Goal: Task Accomplishment & Management: Complete application form

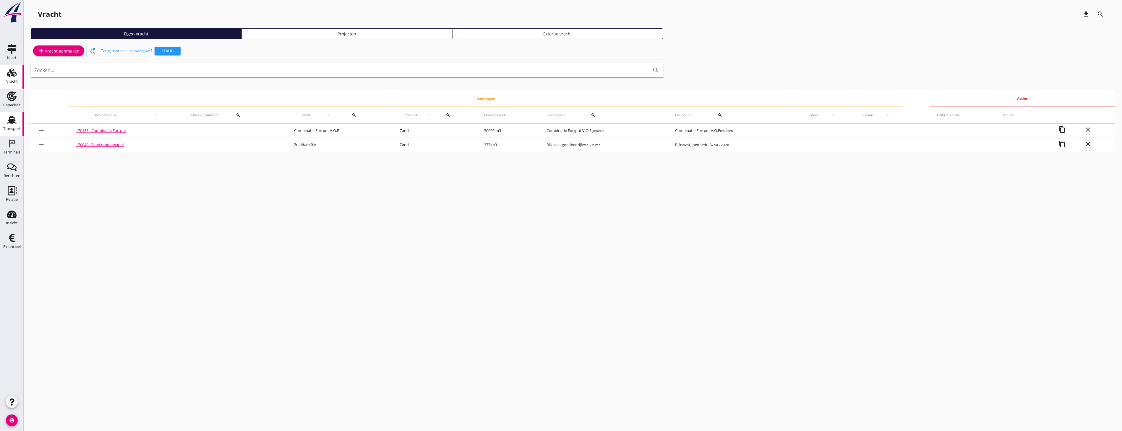
click at [17, 118] on div "Transport" at bounding box center [12, 119] width 14 height 9
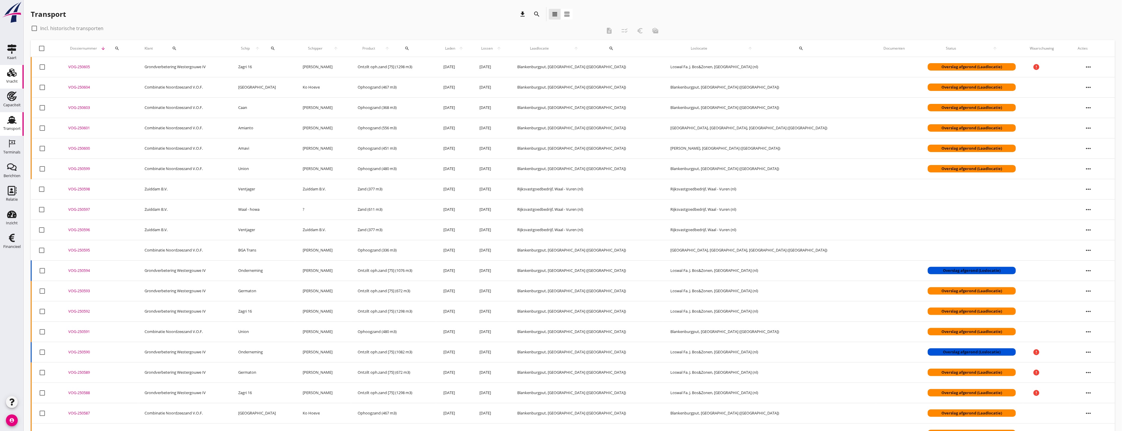
click at [9, 78] on div "Vracht" at bounding box center [12, 81] width 12 height 8
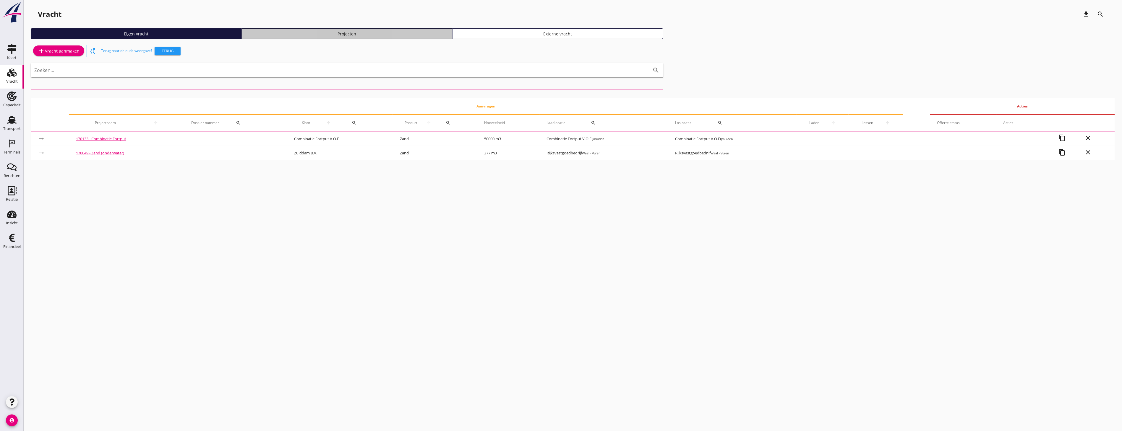
click at [415, 37] on link "Projecten" at bounding box center [346, 33] width 211 height 11
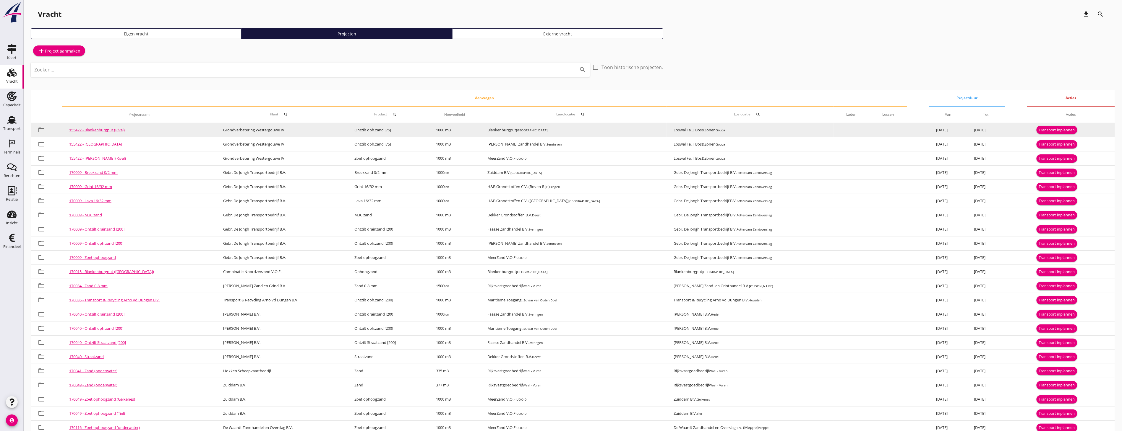
click at [1070, 131] on div "Transport inplannen" at bounding box center [1057, 130] width 36 height 6
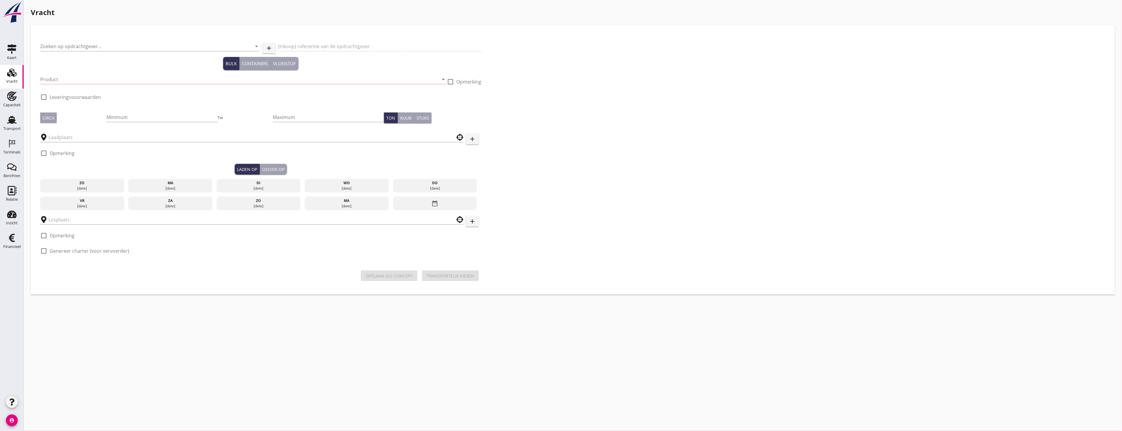
type input "Grondverbetering Westergouwe IV"
type input "Ontzilt oph.zand [75] (6120)"
type input "1000"
checkbox input "true"
type input "Blankenburgput"
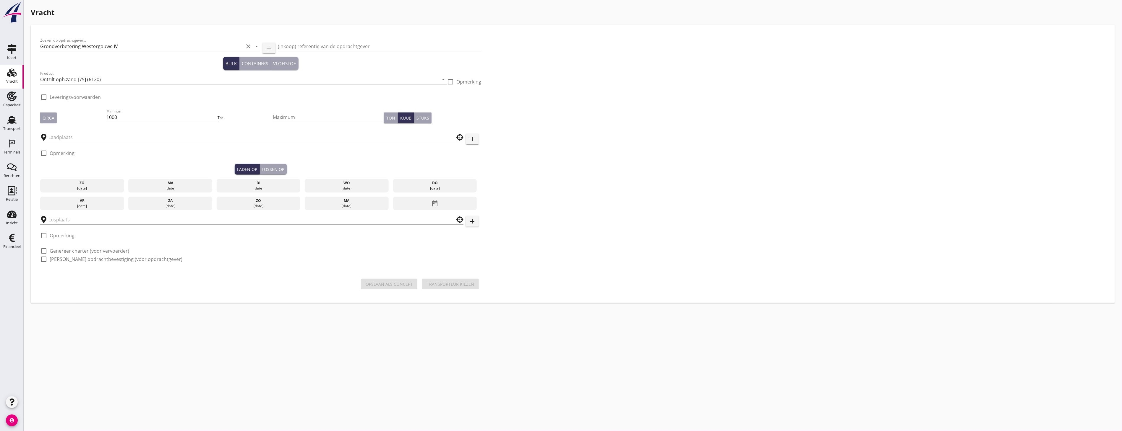
type input "Loswal Fa. J. Bos&Zonen"
checkbox input "true"
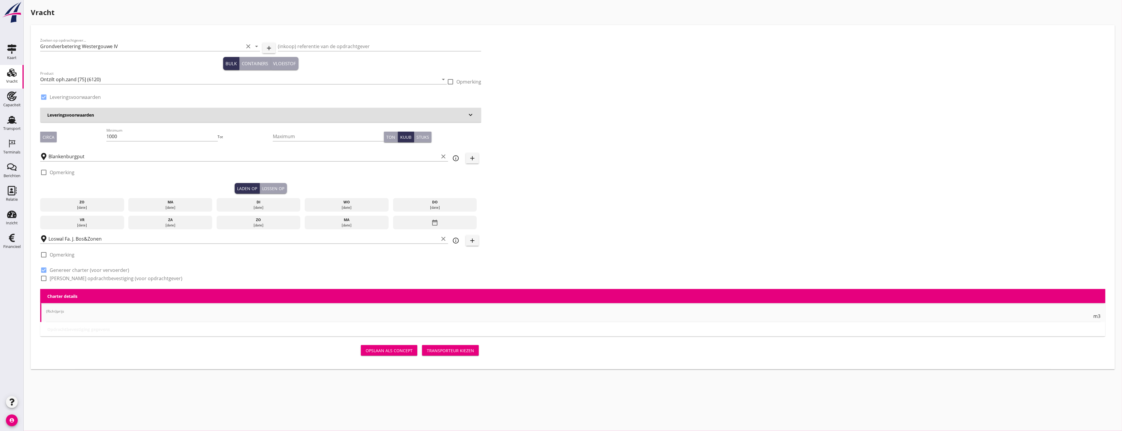
type input "2.2"
radio input "false"
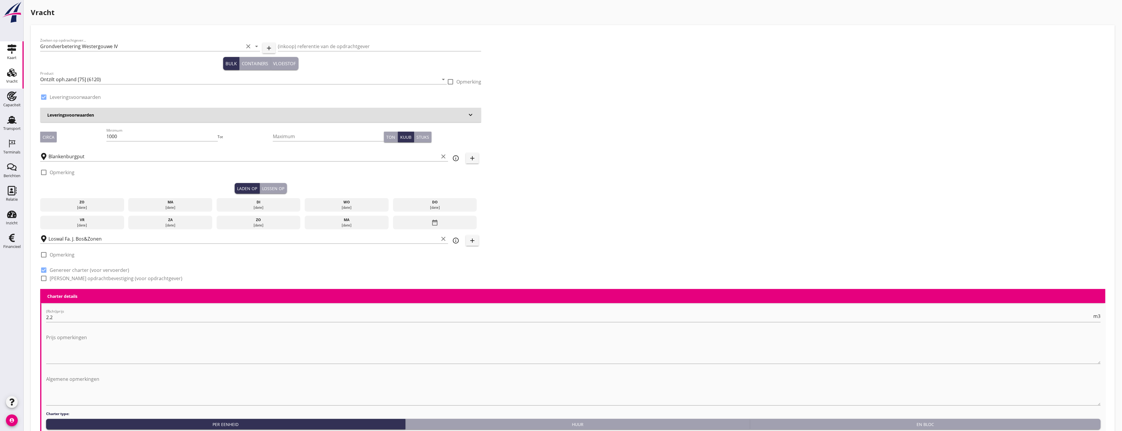
click at [13, 54] on div "Kaart" at bounding box center [11, 58] width 9 height 8
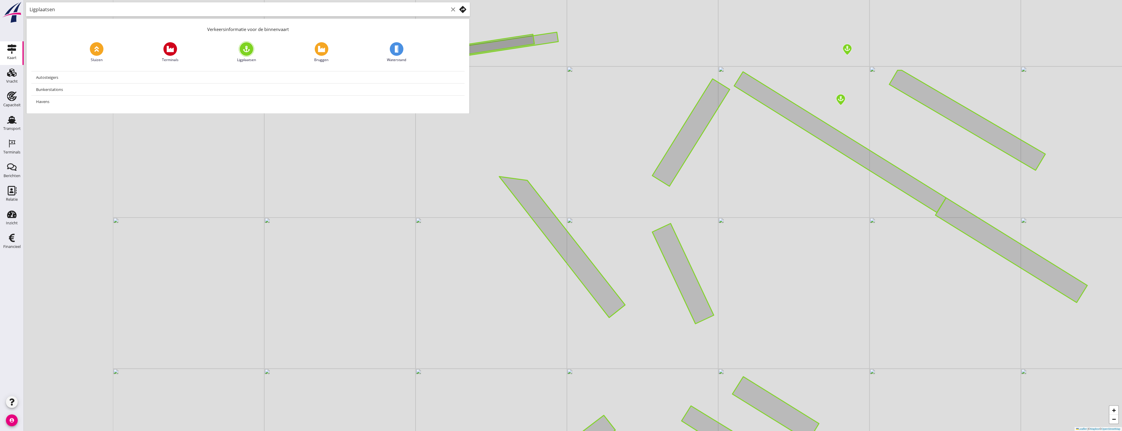
drag, startPoint x: 563, startPoint y: 233, endPoint x: 685, endPoint y: 282, distance: 131.1
click at [685, 282] on icon at bounding box center [682, 274] width 61 height 100
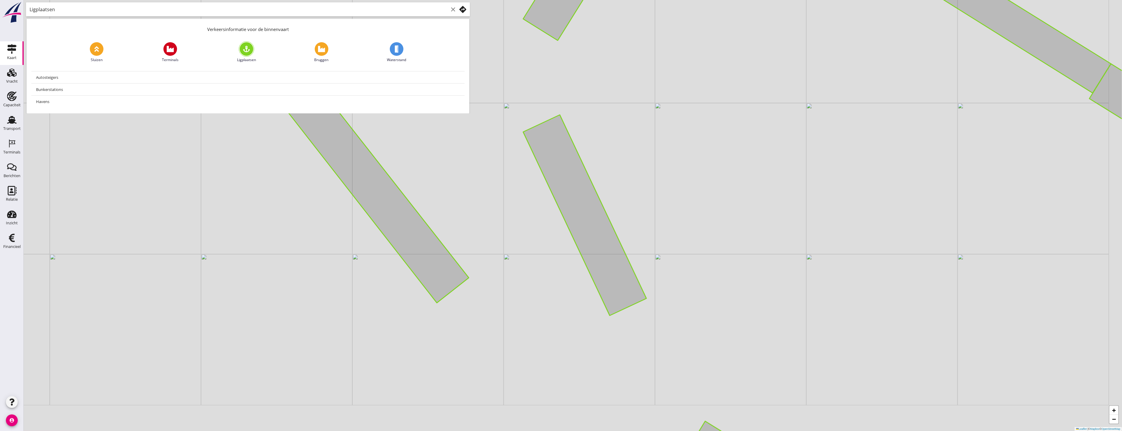
drag, startPoint x: 731, startPoint y: 274, endPoint x: 622, endPoint y: 222, distance: 119.9
click at [623, 222] on div "+ − Leaflet | © Mapbox © OpenStreetMap" at bounding box center [573, 215] width 1098 height 431
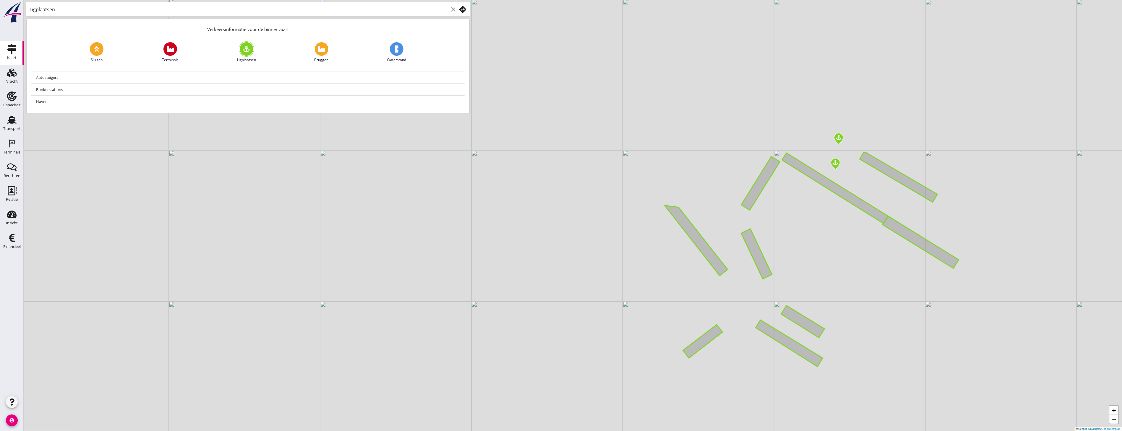
drag, startPoint x: 620, startPoint y: 216, endPoint x: 777, endPoint y: 258, distance: 163.0
click at [777, 258] on div "+ − Leaflet | © Mapbox © OpenStreetMap" at bounding box center [573, 215] width 1098 height 431
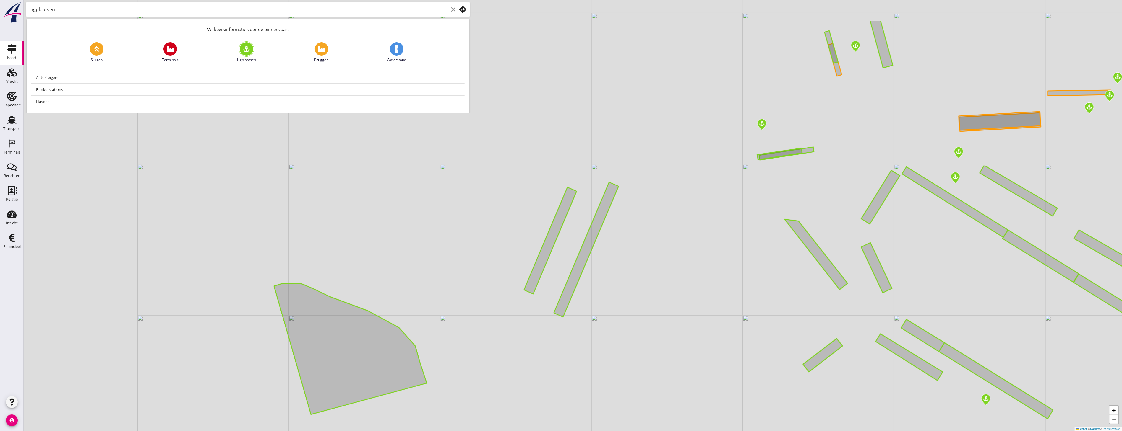
drag, startPoint x: 781, startPoint y: 215, endPoint x: 912, endPoint y: 279, distance: 145.9
click at [912, 279] on div "+ − Leaflet | © Mapbox © OpenStreetMap" at bounding box center [573, 215] width 1098 height 431
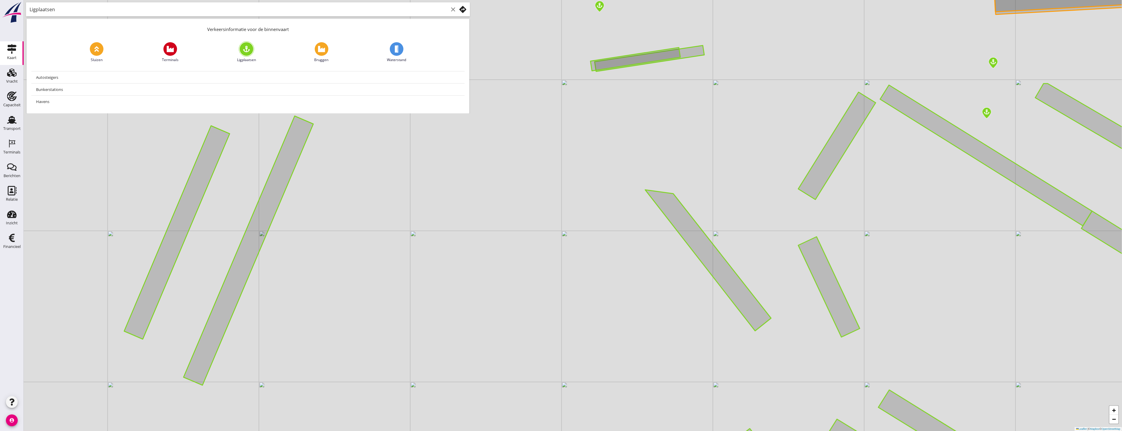
drag, startPoint x: 888, startPoint y: 231, endPoint x: 863, endPoint y: 241, distance: 26.8
click at [863, 241] on div "+ − Leaflet | © Mapbox © OpenStreetMap" at bounding box center [573, 215] width 1098 height 431
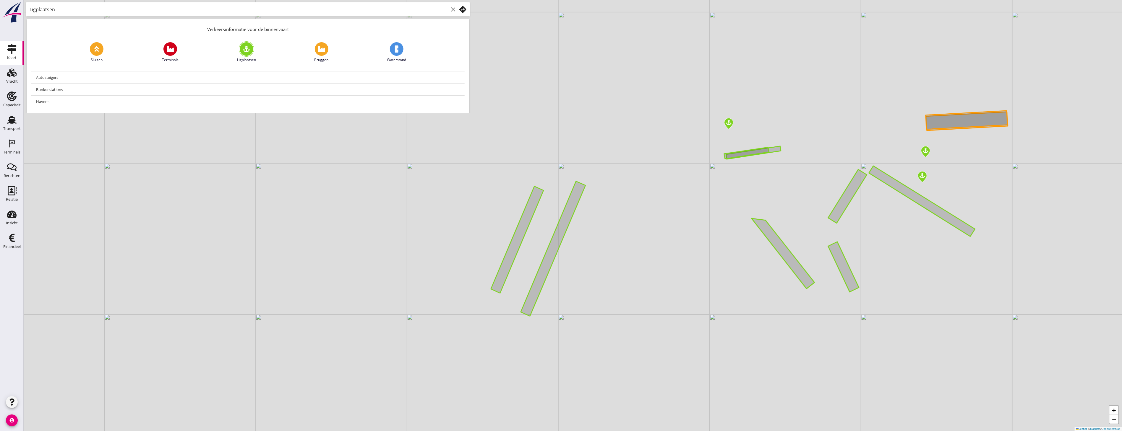
click at [878, 248] on div "+ − Leaflet | © Mapbox © OpenStreetMap" at bounding box center [573, 215] width 1098 height 431
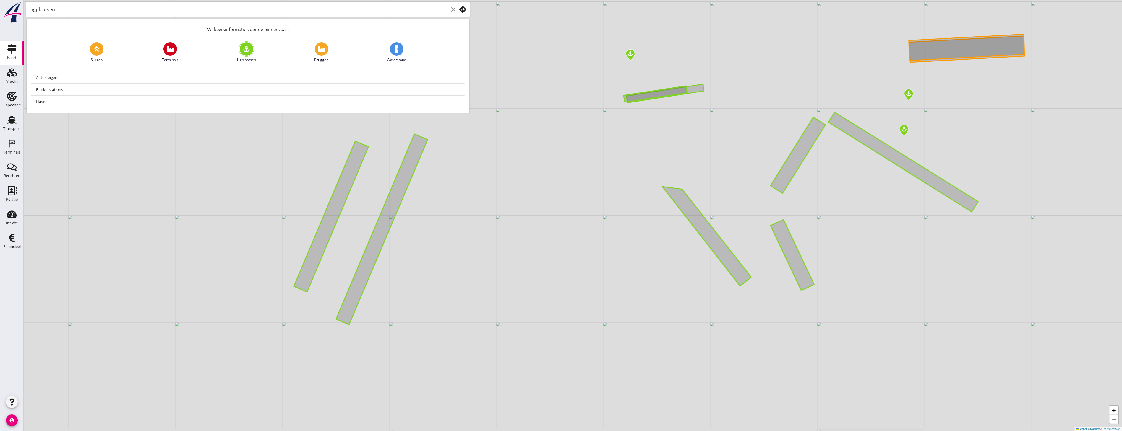
drag, startPoint x: 873, startPoint y: 274, endPoint x: 824, endPoint y: 248, distance: 56.2
click at [824, 248] on div "+ − Leaflet | © Mapbox © OpenStreetMap" at bounding box center [573, 215] width 1098 height 431
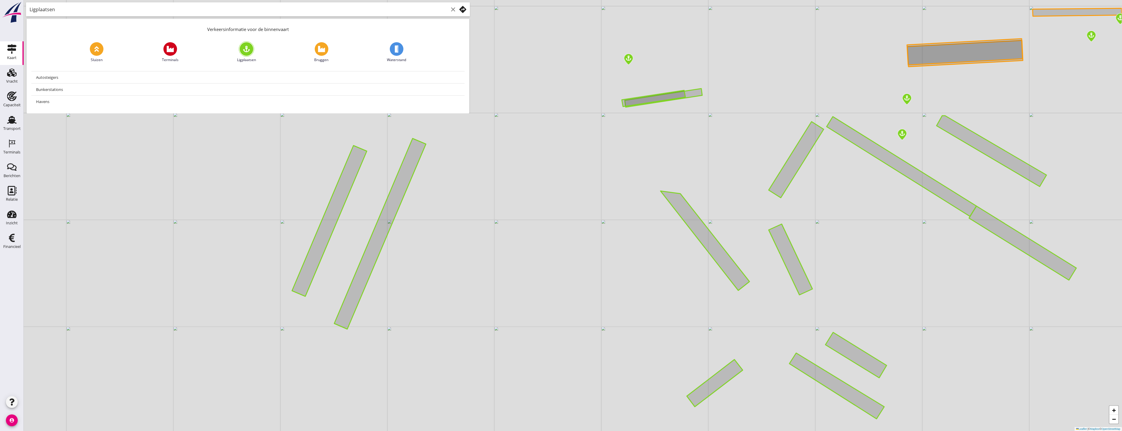
click at [1073, 173] on div "+ − Leaflet | © Mapbox © OpenStreetMap" at bounding box center [573, 215] width 1098 height 431
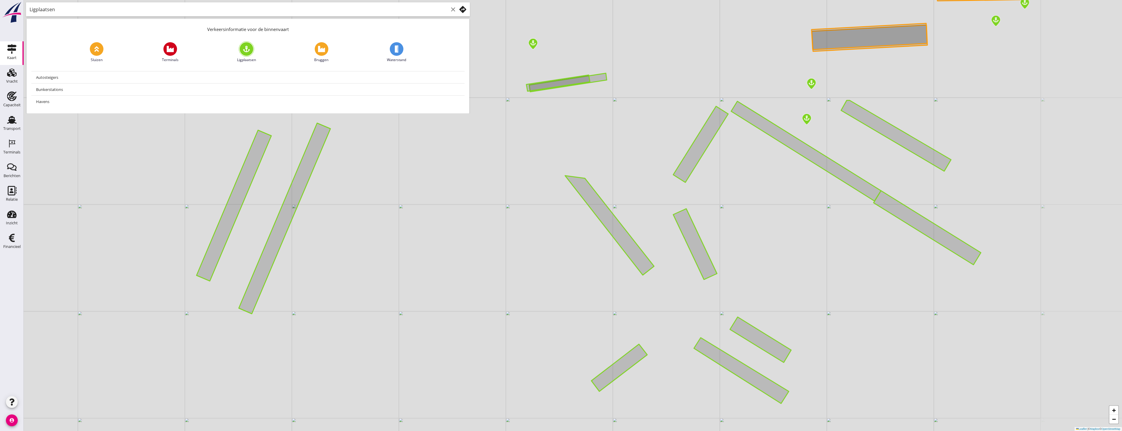
drag, startPoint x: 791, startPoint y: 256, endPoint x: 695, endPoint y: 241, distance: 96.7
click at [695, 241] on icon at bounding box center [695, 244] width 44 height 71
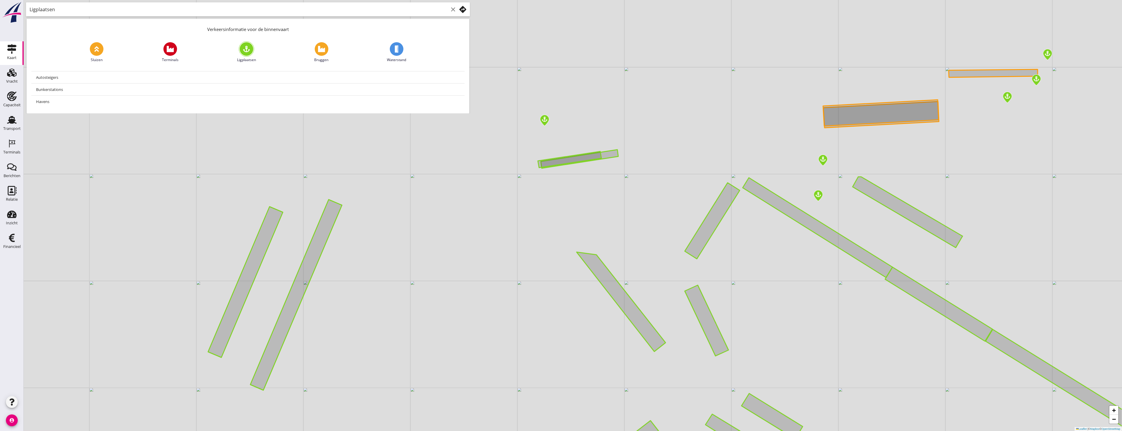
drag, startPoint x: 829, startPoint y: 200, endPoint x: 840, endPoint y: 276, distance: 77.4
click at [840, 276] on div "+ − Leaflet | © Mapbox © OpenStreetMap" at bounding box center [573, 215] width 1098 height 431
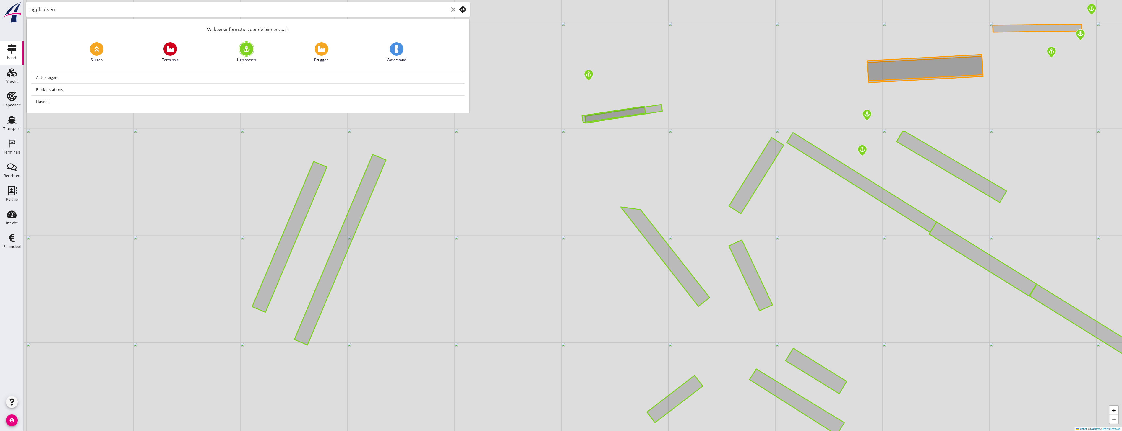
drag, startPoint x: 794, startPoint y: 282, endPoint x: 766, endPoint y: 240, distance: 50.5
click at [766, 240] on div "+ − Leaflet | © Mapbox © OpenStreetMap" at bounding box center [573, 215] width 1098 height 431
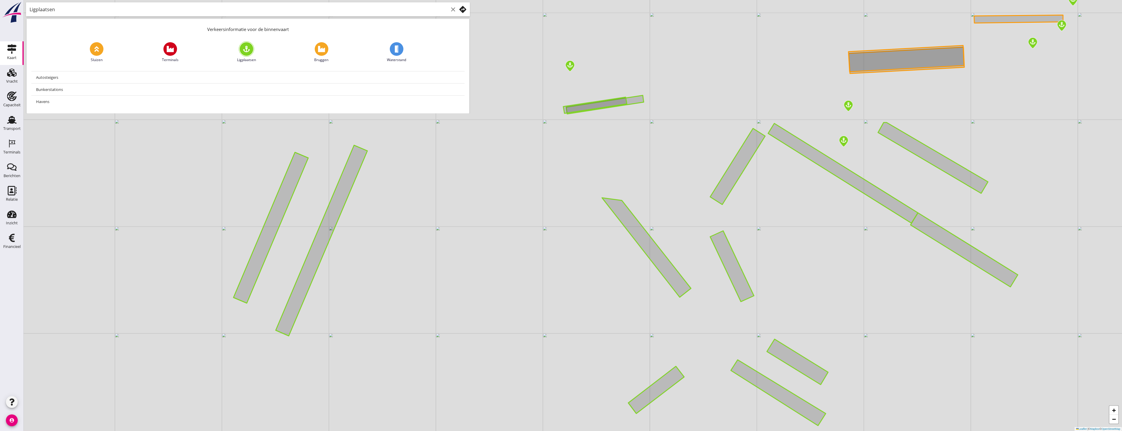
click at [922, 31] on div "+ − Leaflet | © Mapbox © OpenStreetMap" at bounding box center [573, 215] width 1098 height 431
